Goal: Transaction & Acquisition: Purchase product/service

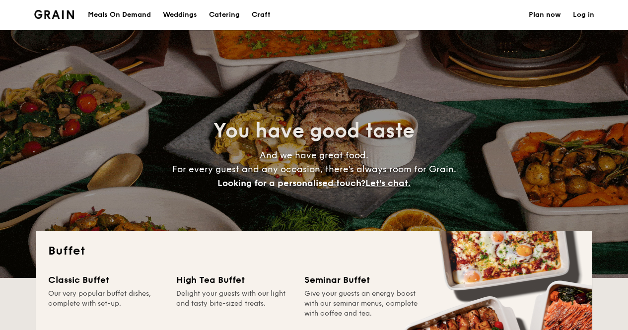
select select
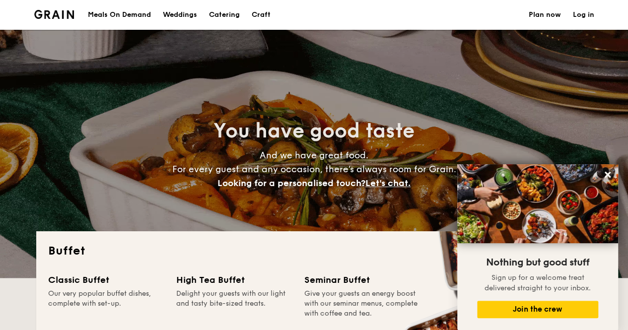
click at [134, 9] on div "Meals On Demand" at bounding box center [119, 15] width 63 height 30
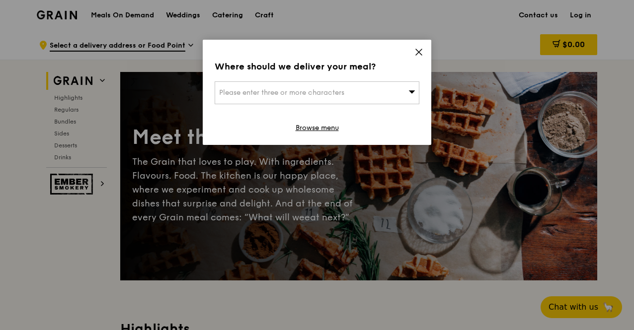
click at [423, 51] on icon at bounding box center [418, 52] width 9 height 9
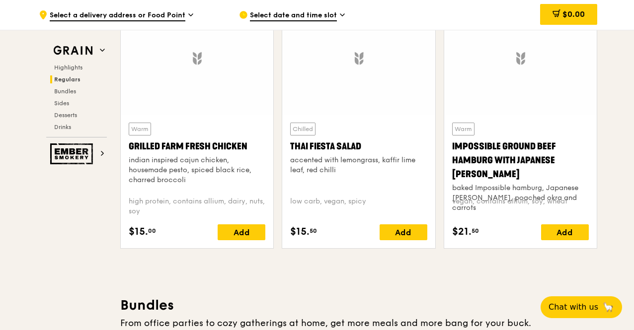
scroll to position [1176, 0]
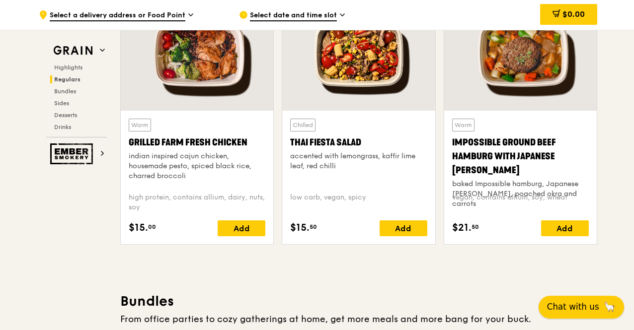
click at [590, 304] on span "Chat with us" at bounding box center [573, 307] width 52 height 12
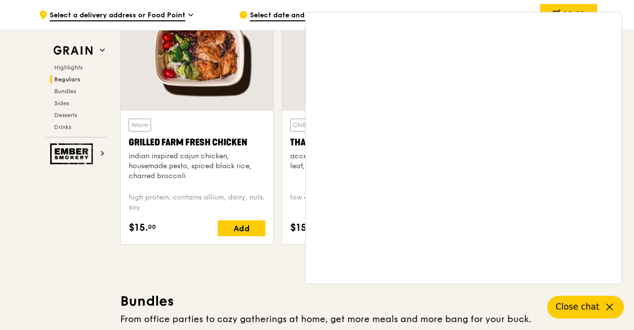
click at [65, 101] on span "Sides" at bounding box center [62, 103] width 16 height 7
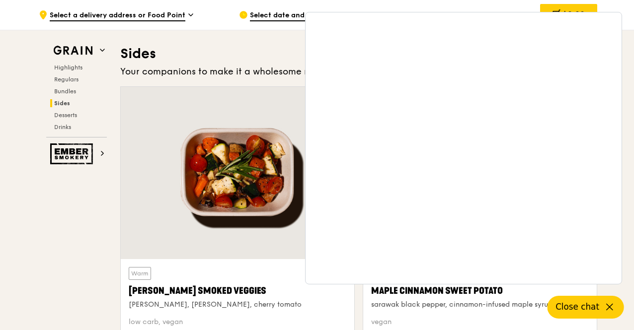
scroll to position [2209, 0]
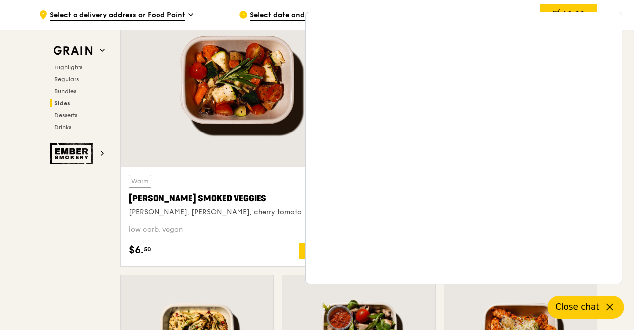
scroll to position [2247, 0]
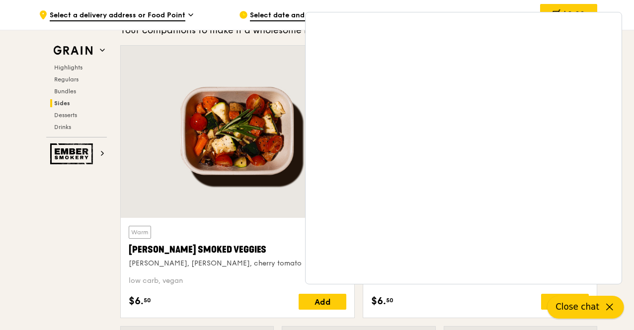
click at [612, 306] on icon at bounding box center [609, 307] width 12 height 12
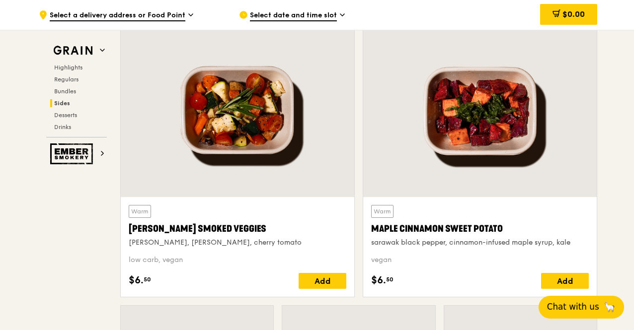
scroll to position [2219, 0]
